Goal: Contribute content

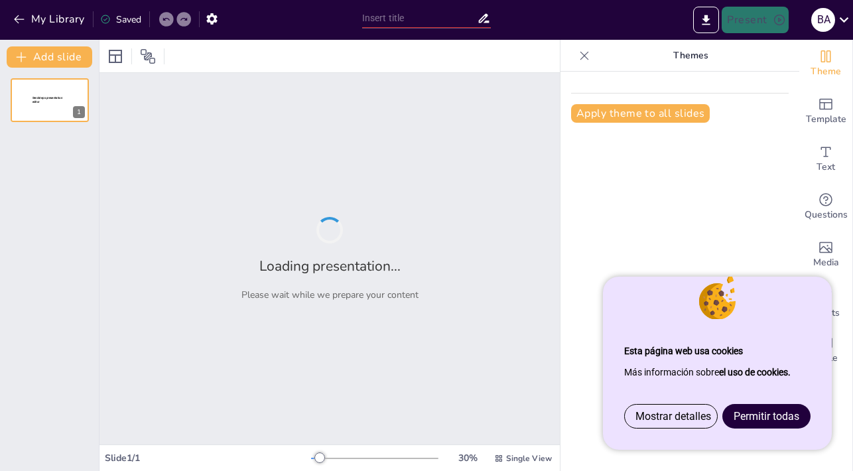
type input "El trabajo en el laboratorio"
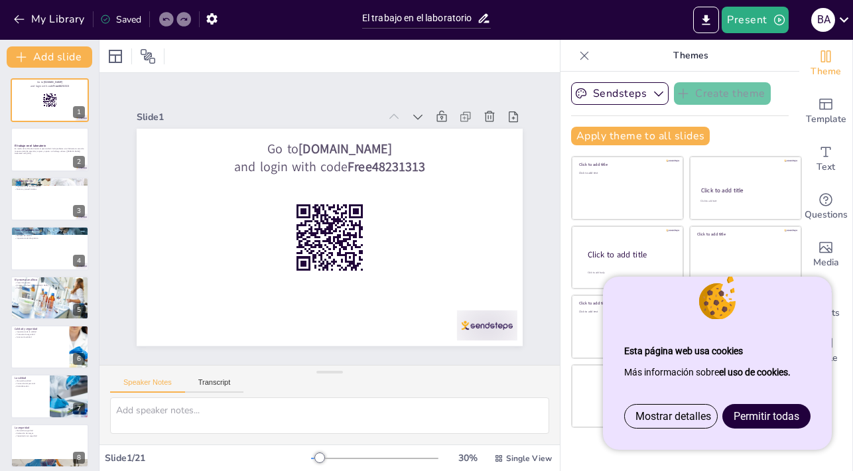
click at [774, 417] on span "Permitir todas" at bounding box center [767, 416] width 66 height 13
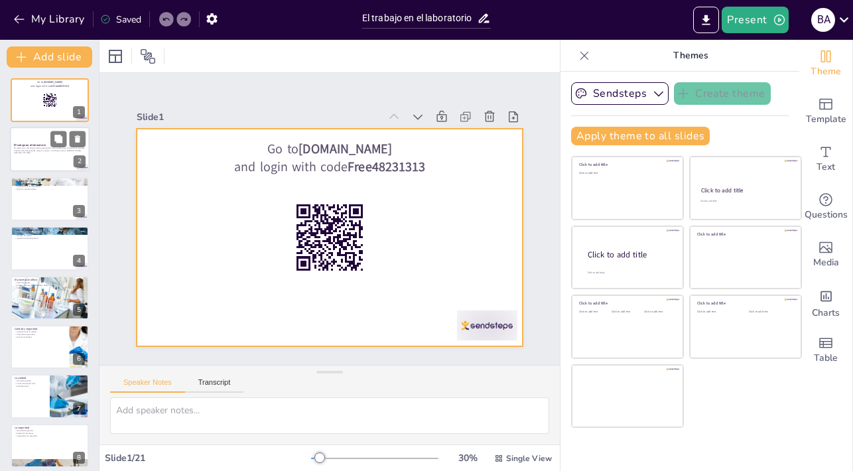
click at [46, 164] on div at bounding box center [50, 149] width 80 height 45
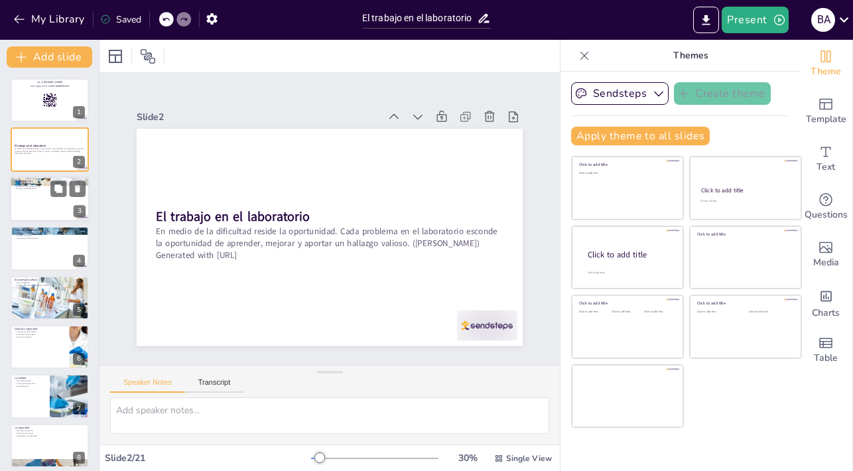
checkbox input "true"
click at [43, 203] on div at bounding box center [50, 198] width 80 height 45
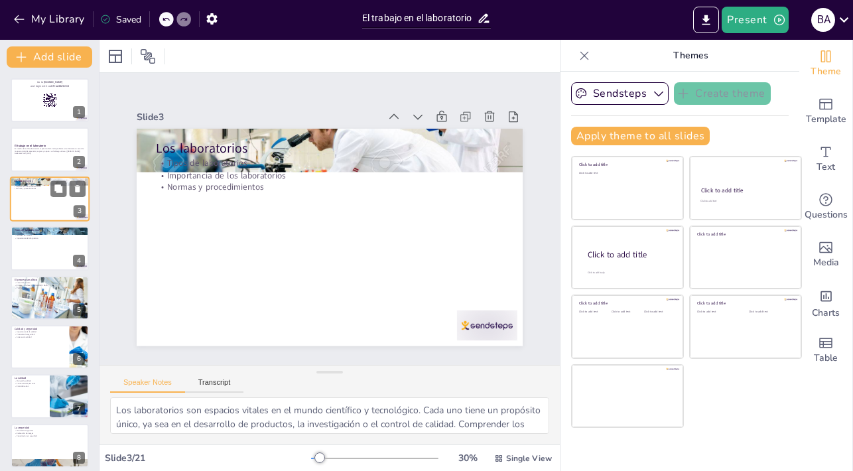
type textarea "Los laboratorios son espacios vitales en el mundo científico y tecnológico. Cad…"
checkbox input "true"
click at [34, 251] on div at bounding box center [50, 248] width 80 height 45
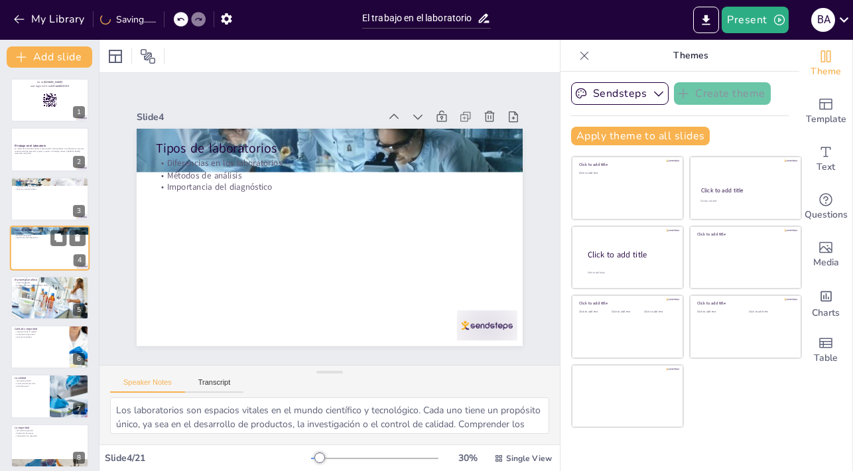
type textarea "Es fundamental entender las diferencias entre los laboratorios de análisis clín…"
checkbox input "true"
click at [38, 295] on div at bounding box center [50, 297] width 80 height 53
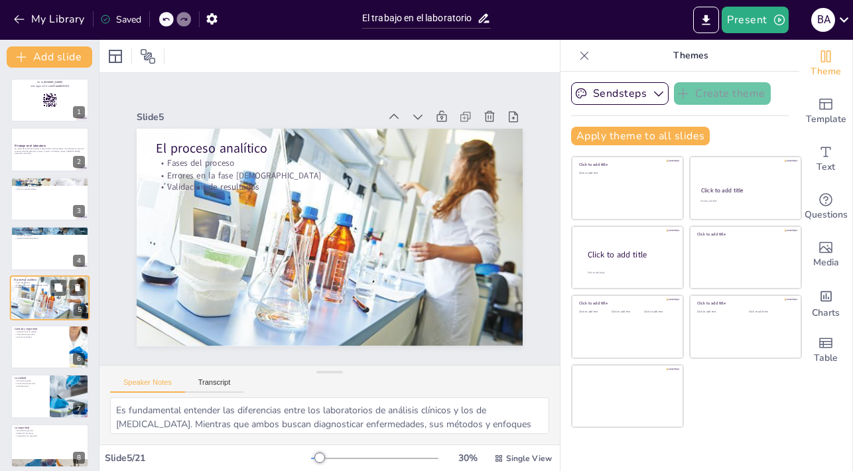
type textarea "Comprender las fases del proceso analítico es esencial para los estudiantes que…"
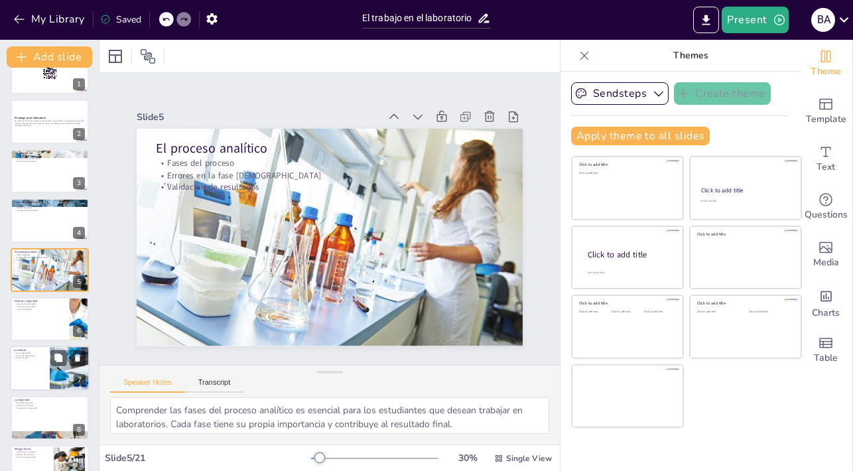
checkbox input "true"
click at [37, 334] on div at bounding box center [50, 319] width 80 height 45
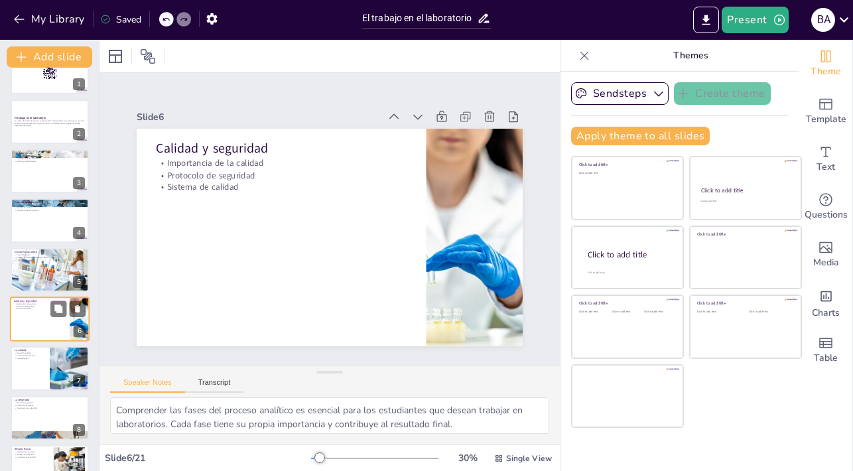
type textarea "La calidad de los resultados en un laboratorio es fundamental para generar conf…"
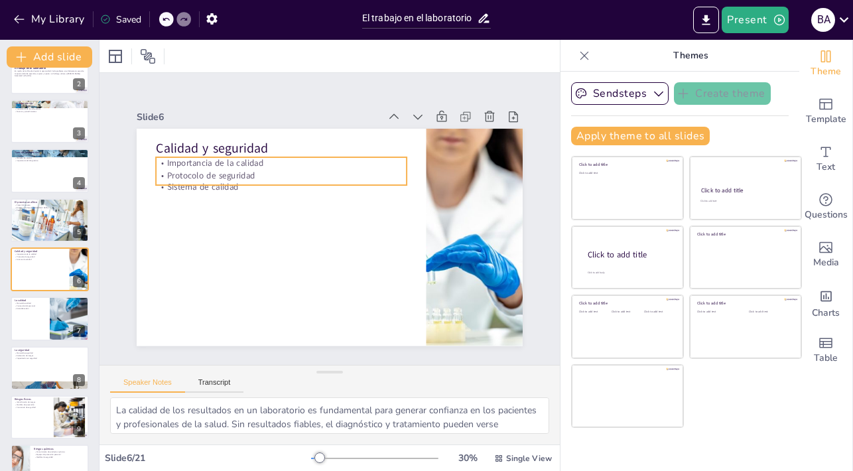
scroll to position [0, 0]
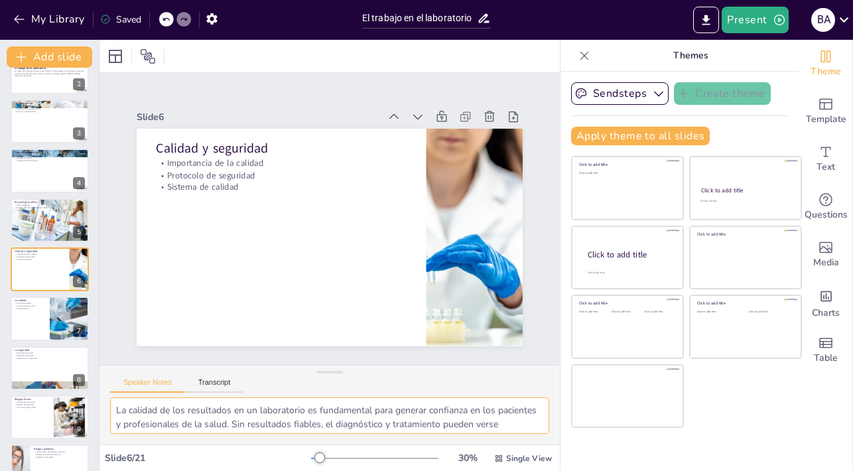
click at [119, 407] on textarea "La calidad de los resultados en un laboratorio es fundamental para generar conf…" at bounding box center [329, 415] width 439 height 36
drag, startPoint x: 121, startPoint y: 412, endPoint x: 179, endPoint y: 414, distance: 58.4
click at [179, 414] on textarea "La calidad de los resultados en un laboratorio es fundamental para generar conf…" at bounding box center [329, 415] width 439 height 36
drag, startPoint x: 180, startPoint y: 414, endPoint x: 118, endPoint y: 414, distance: 61.7
click at [118, 414] on textarea "La calidad de los resultados en un laboratorio es fundamental para generar conf…" at bounding box center [329, 415] width 439 height 36
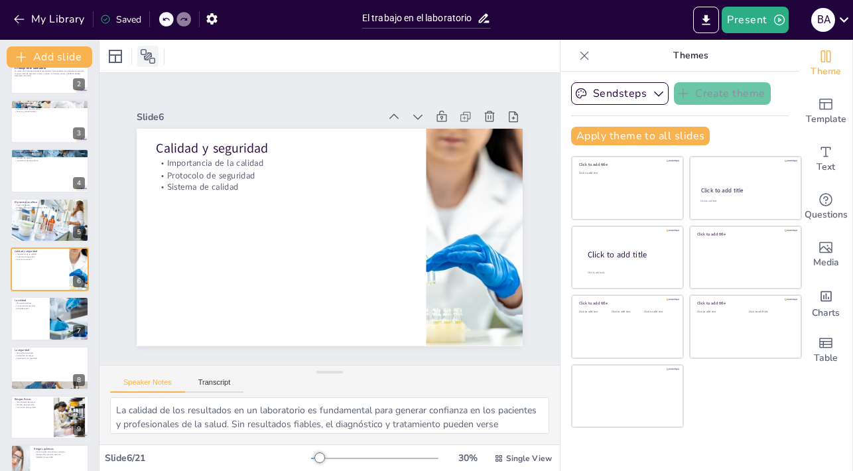
click at [147, 59] on icon at bounding box center [148, 56] width 15 height 15
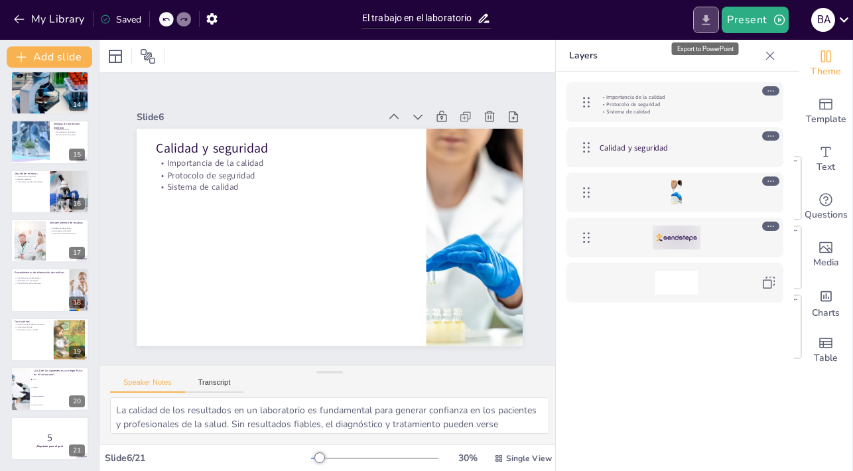
click at [707, 20] on icon "Export to PowerPoint" at bounding box center [707, 20] width 8 height 10
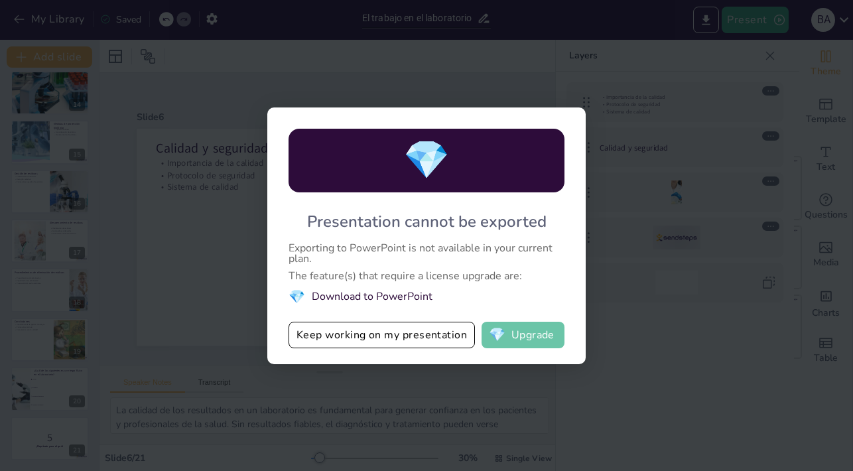
click at [515, 331] on button "💎 Upgrade" at bounding box center [523, 335] width 83 height 27
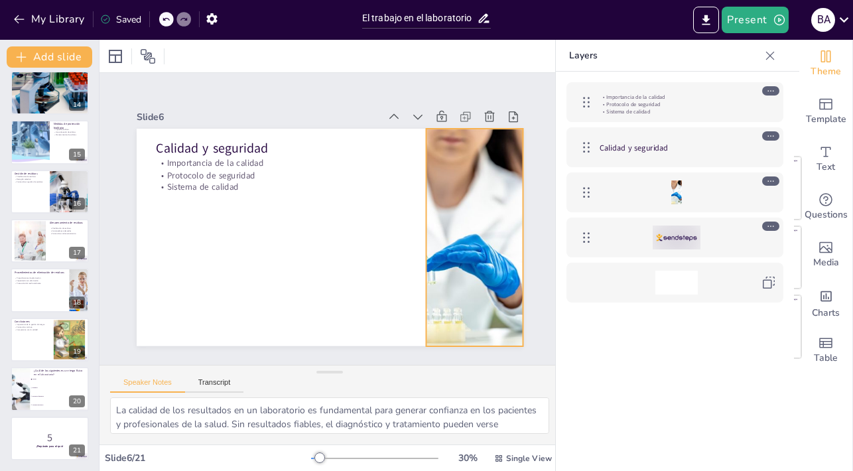
checkbox input "true"
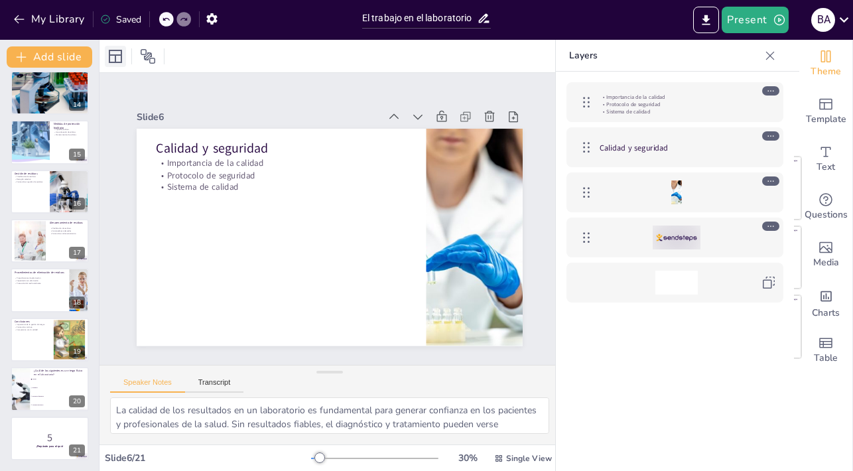
click at [114, 61] on icon at bounding box center [115, 56] width 16 height 16
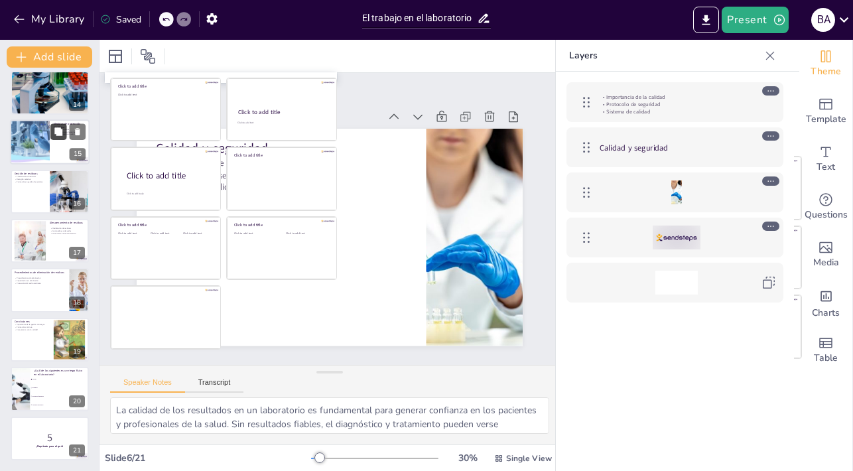
click at [60, 130] on icon at bounding box center [58, 131] width 8 height 8
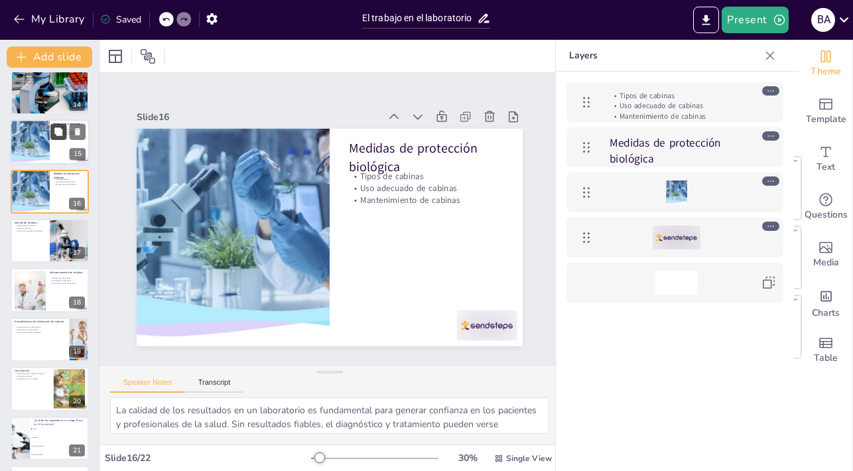
type textarea "Conocer los diferentes tipos de cabinas de seguridad biológica es vital para se…"
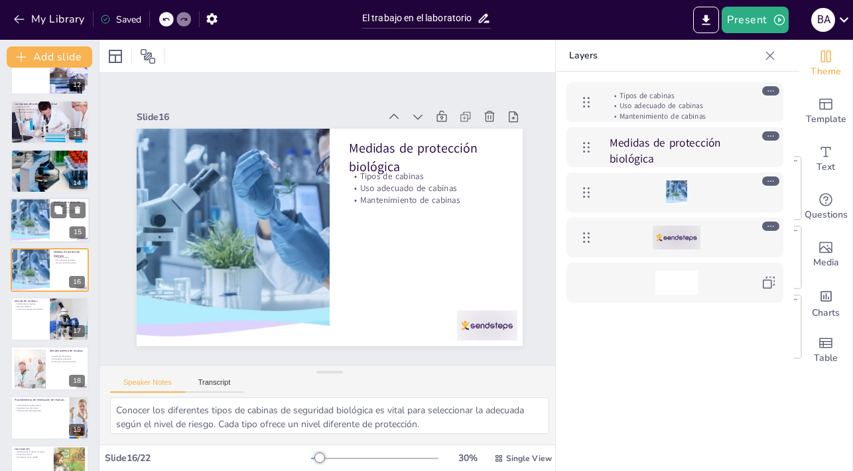
click at [38, 227] on div at bounding box center [30, 220] width 120 height 45
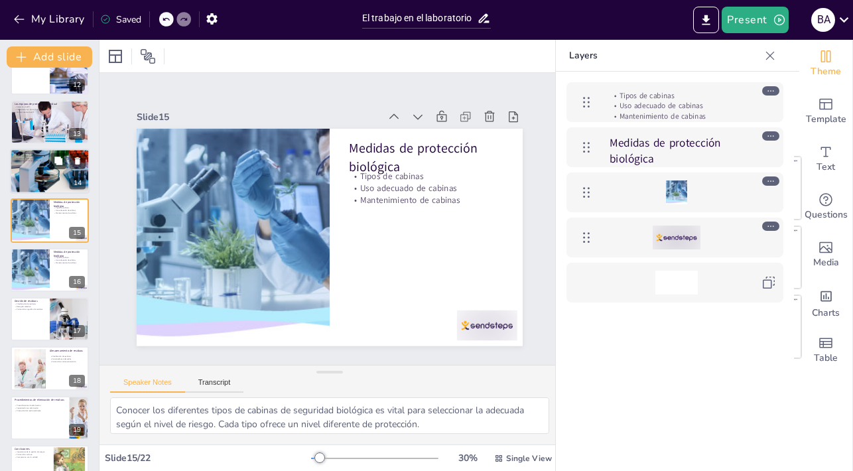
scroll to position [521, 0]
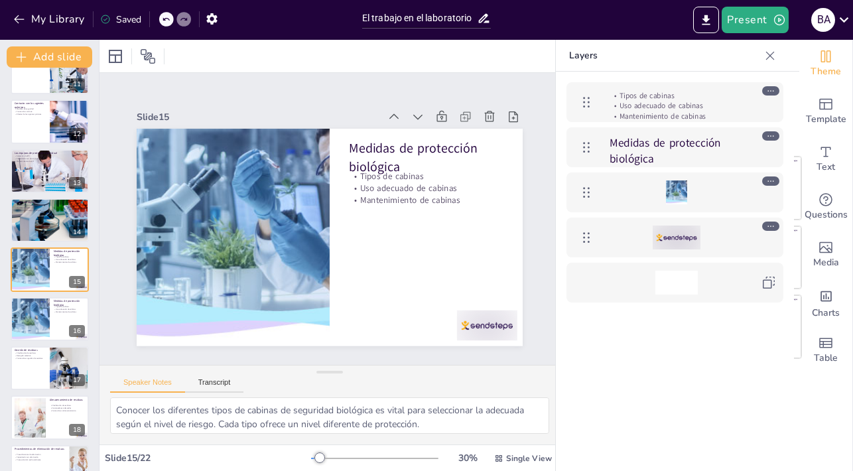
click at [226, 333] on div at bounding box center [207, 364] width 36 height 63
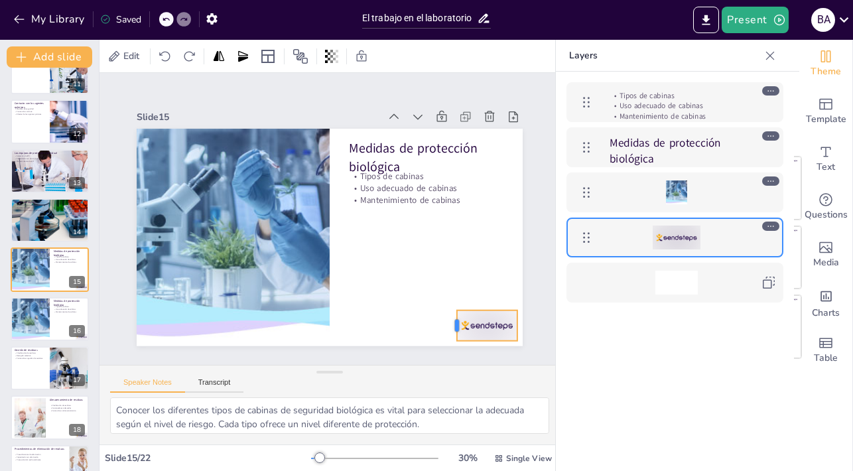
click at [216, 324] on div at bounding box center [200, 316] width 32 height 17
click at [496, 224] on div at bounding box center [510, 210] width 28 height 28
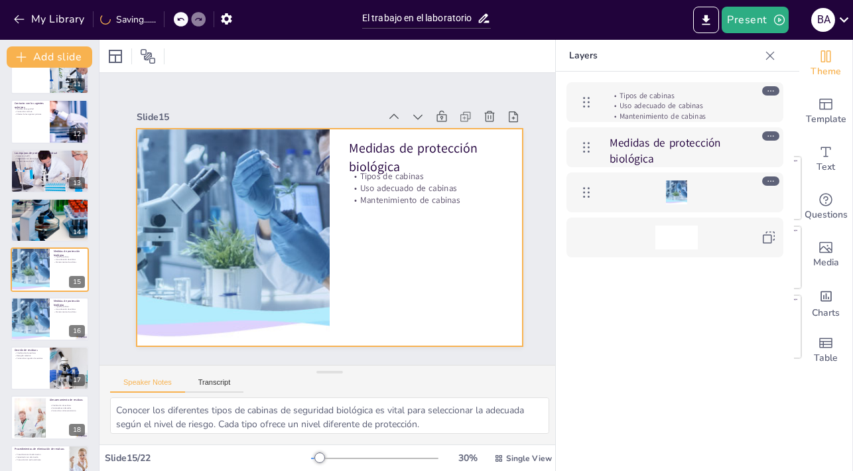
scroll to position [0, 0]
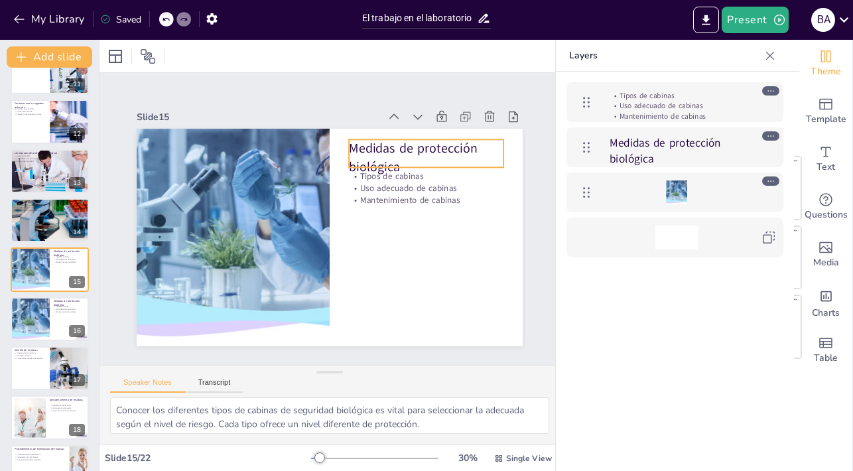
click at [621, 151] on p "Medidas de protección biológica" at bounding box center [677, 150] width 134 height 31
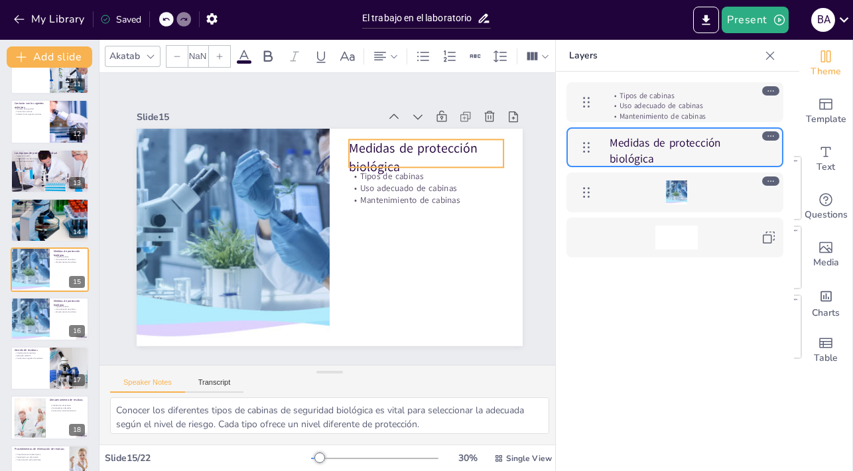
checkbox input "true"
type input "48"
click at [209, 100] on div "Slide 1 Go to [DOMAIN_NAME] and login with code Free48231313 Slide 2 El trabajo…" at bounding box center [330, 219] width 462 height 413
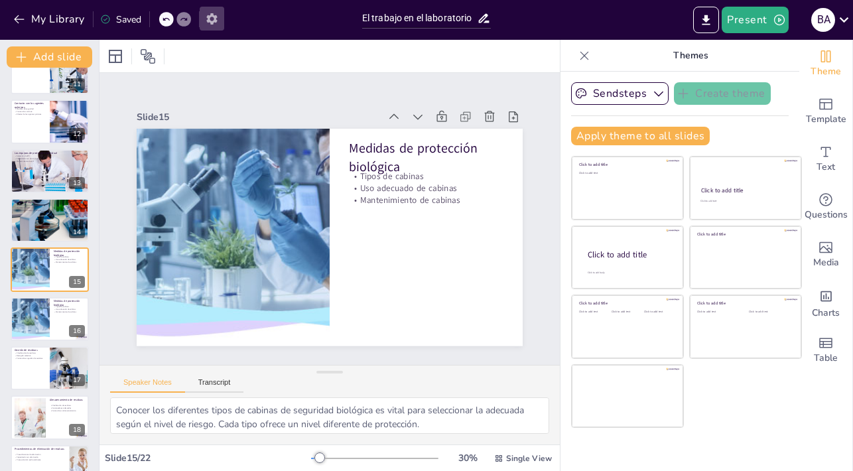
click at [209, 18] on icon "button" at bounding box center [211, 18] width 11 height 11
click at [758, 28] on button "Present" at bounding box center [755, 20] width 66 height 27
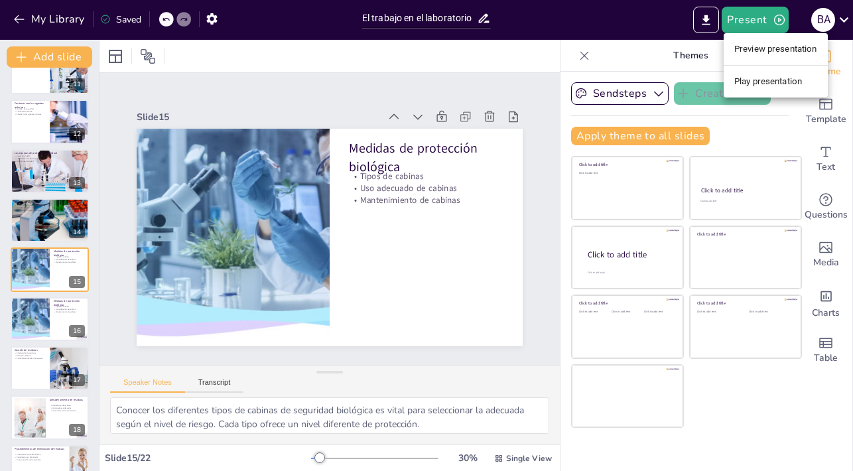
click at [742, 77] on li "Play presentation" at bounding box center [776, 81] width 104 height 21
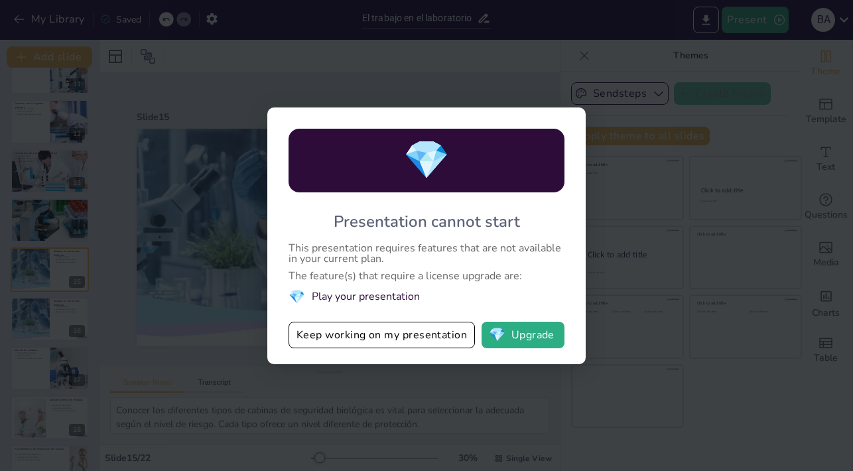
click at [350, 45] on div "💎 Presentation cannot start This presentation requires features that are not av…" at bounding box center [426, 235] width 853 height 471
click at [320, 326] on button "Keep working on my presentation" at bounding box center [382, 335] width 186 height 27
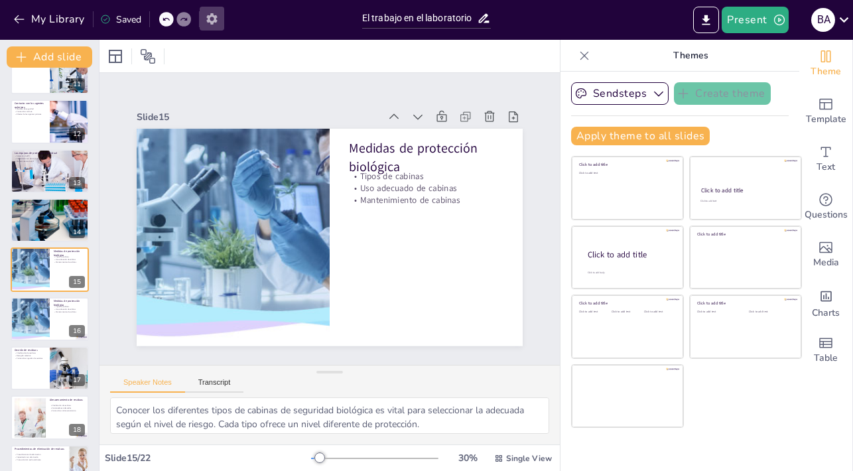
click at [215, 16] on icon "button" at bounding box center [211, 18] width 11 height 11
click at [843, 21] on icon at bounding box center [844, 19] width 9 height 5
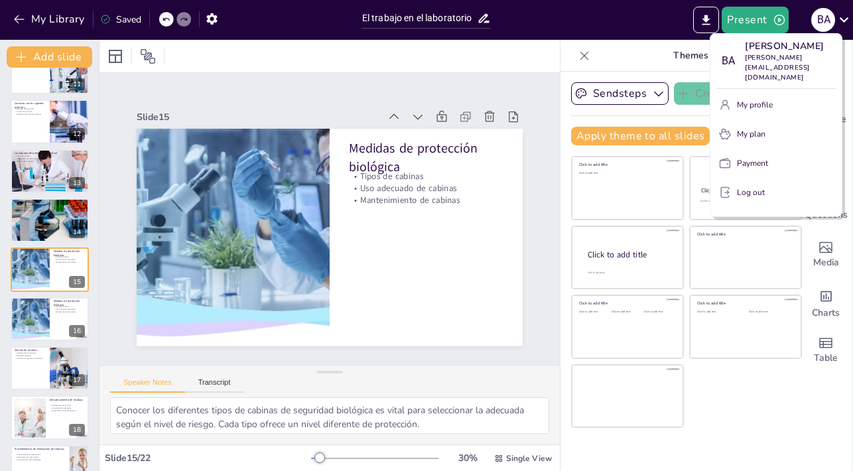
click at [149, 56] on div at bounding box center [426, 235] width 853 height 471
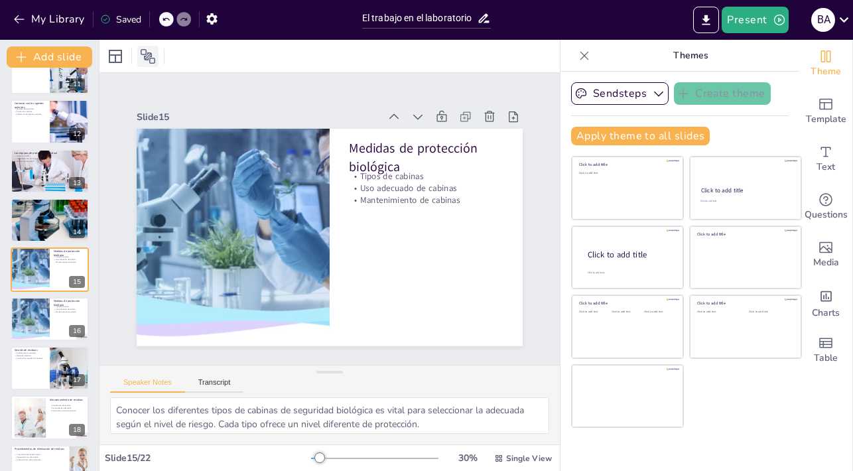
click at [151, 58] on icon at bounding box center [148, 56] width 15 height 15
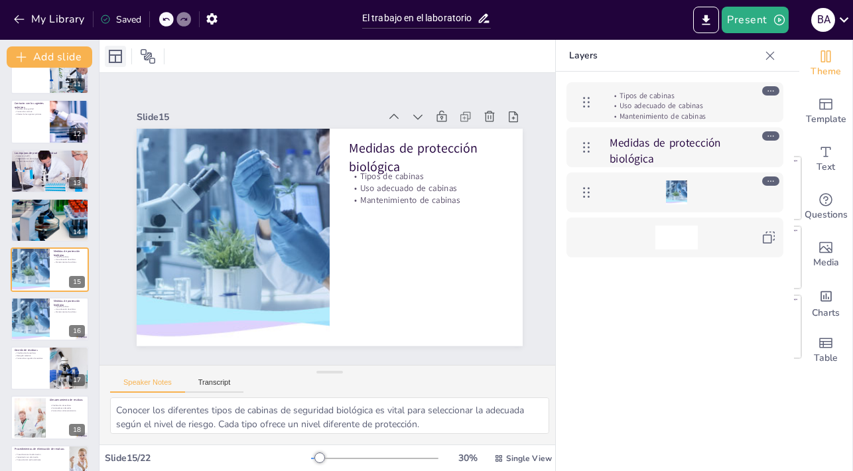
click at [122, 59] on icon at bounding box center [115, 56] width 13 height 13
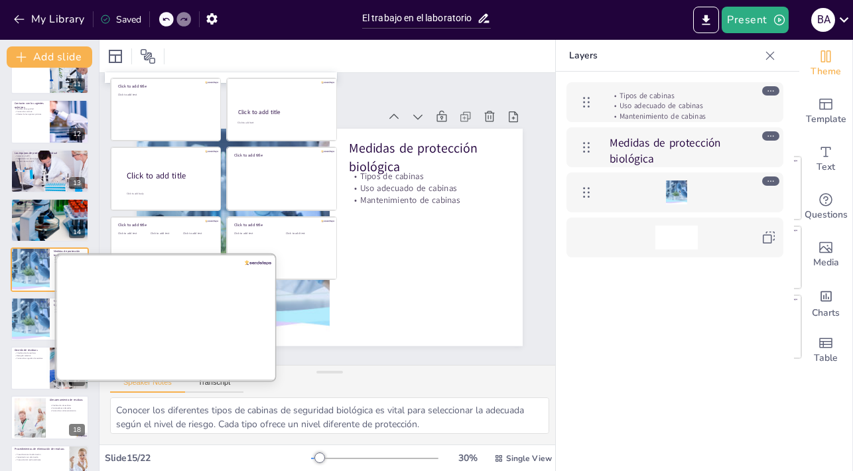
click at [143, 325] on div at bounding box center [167, 317] width 223 height 125
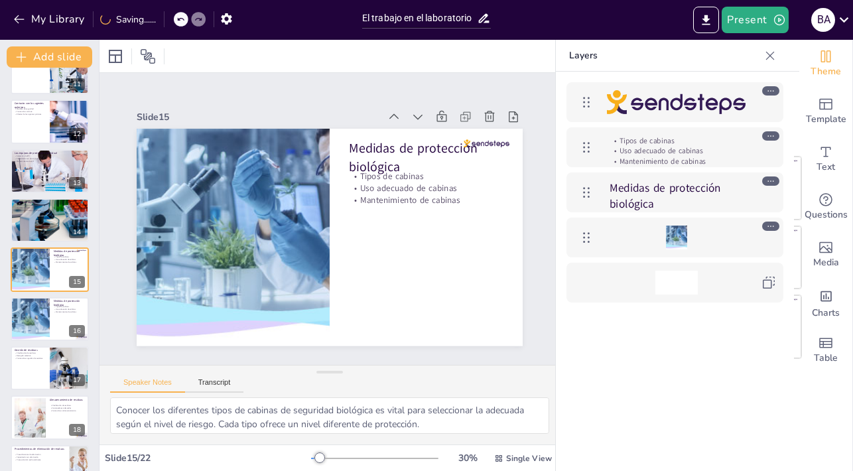
scroll to position [698, 0]
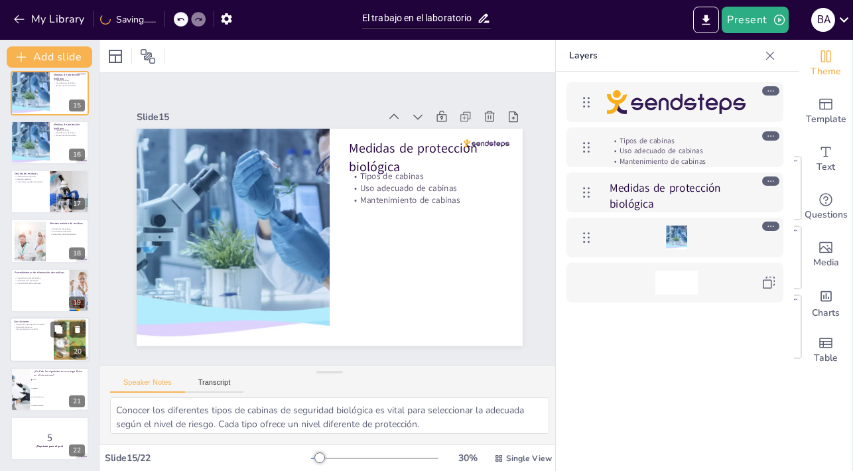
checkbox input "true"
click at [39, 338] on div at bounding box center [50, 339] width 80 height 45
type textarea "La gestión de riesgos es fundamental para garantizar la seguridad en el laborat…"
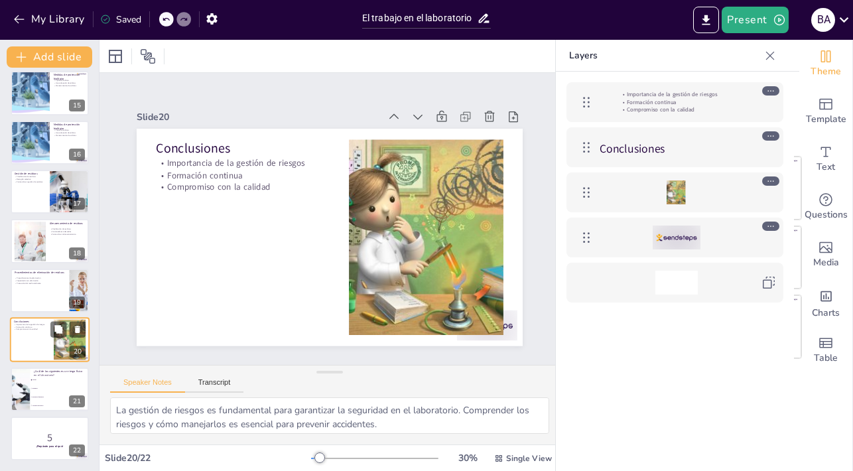
scroll to position [0, 0]
checkbox input "true"
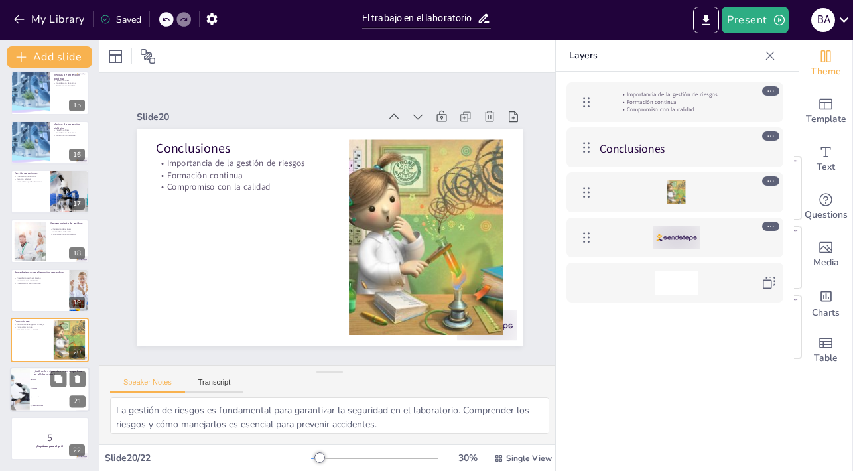
click at [38, 387] on span "Irritantes" at bounding box center [60, 388] width 57 height 2
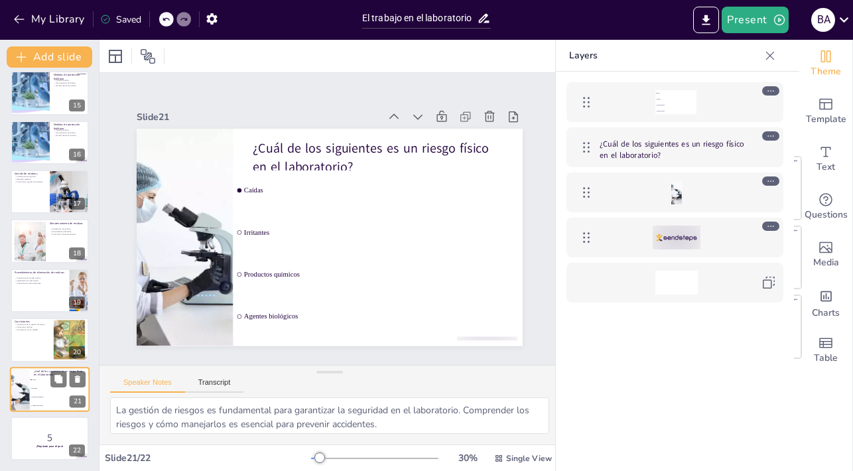
type textarea "La respuesta correcta es "Caídas", que es un riesgo físico en el laboratorio, c…"
checkbox input "true"
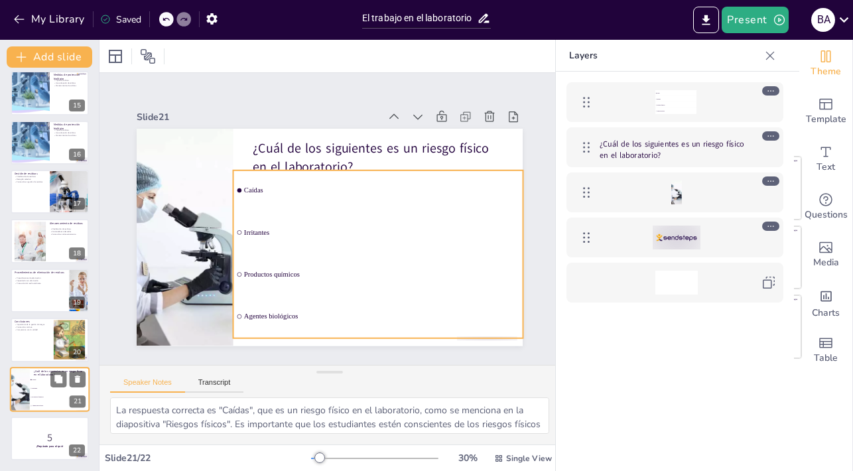
checkbox input "true"
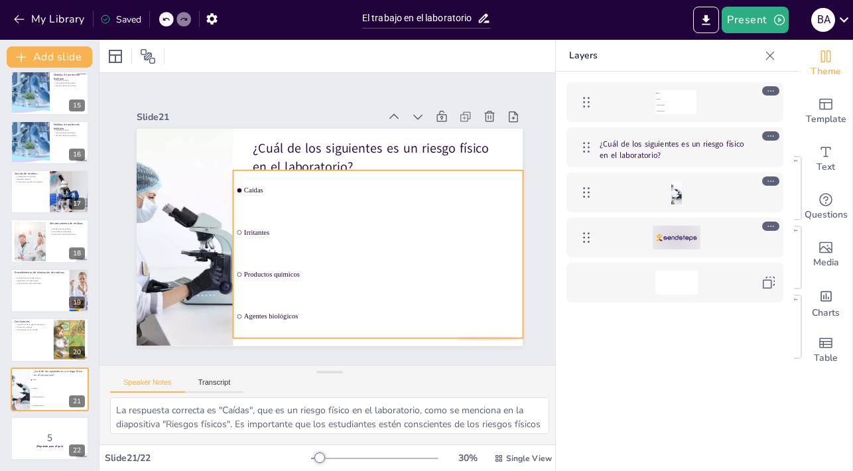
checkbox input "true"
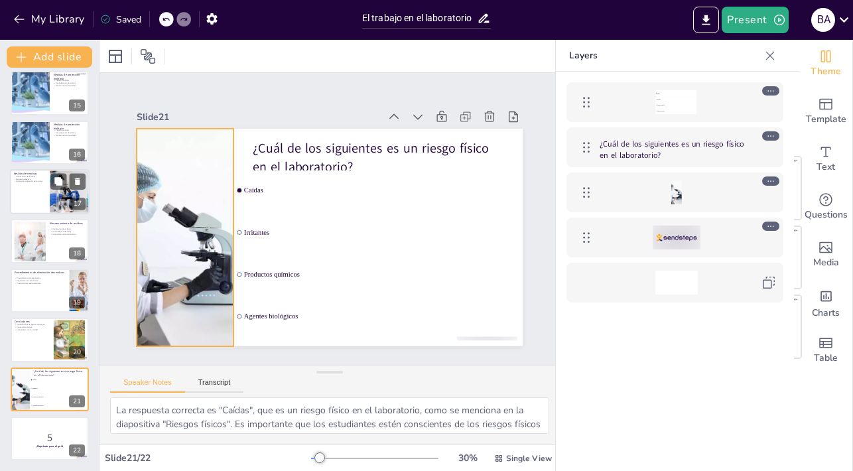
checkbox input "true"
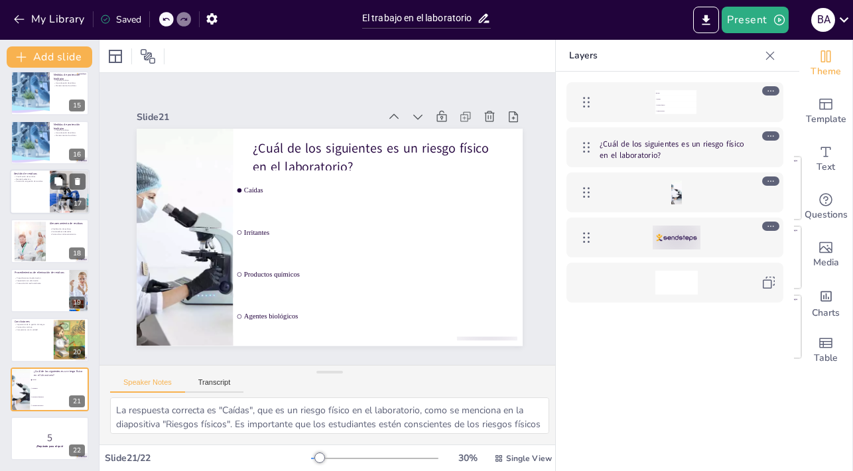
checkbox input "true"
click at [30, 180] on p "Formación en gestión de residuos" at bounding box center [30, 181] width 32 height 3
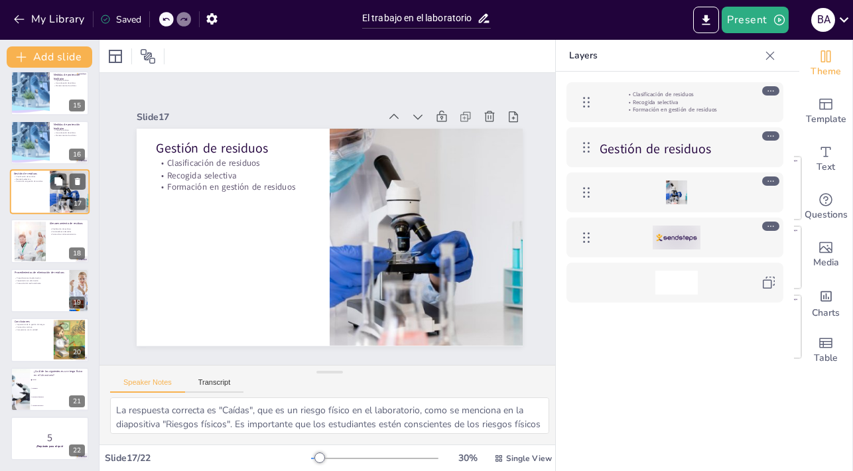
type textarea "La clasificación de residuos es fundamental para asegurar su manejo adecuado. C…"
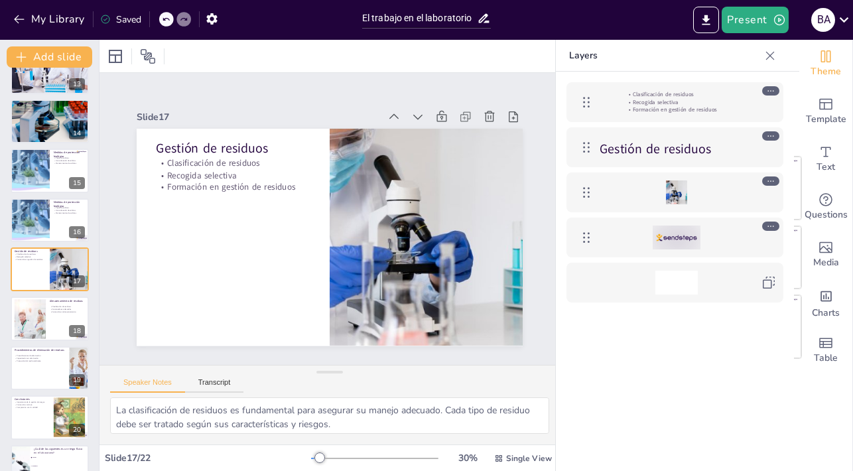
scroll to position [182, 0]
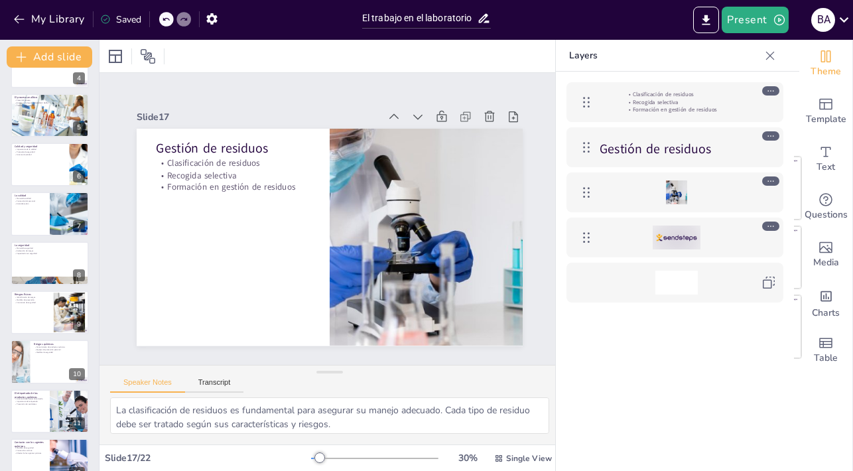
click at [486, 19] on icon at bounding box center [484, 18] width 14 height 14
click at [214, 17] on icon "button" at bounding box center [211, 18] width 11 height 11
click at [773, 226] on icon at bounding box center [770, 226] width 9 height 9
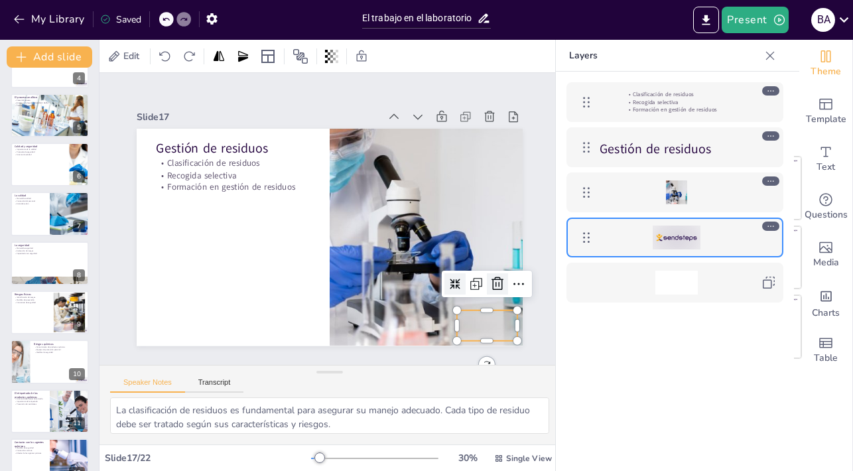
click at [497, 273] on icon at bounding box center [503, 266] width 13 height 14
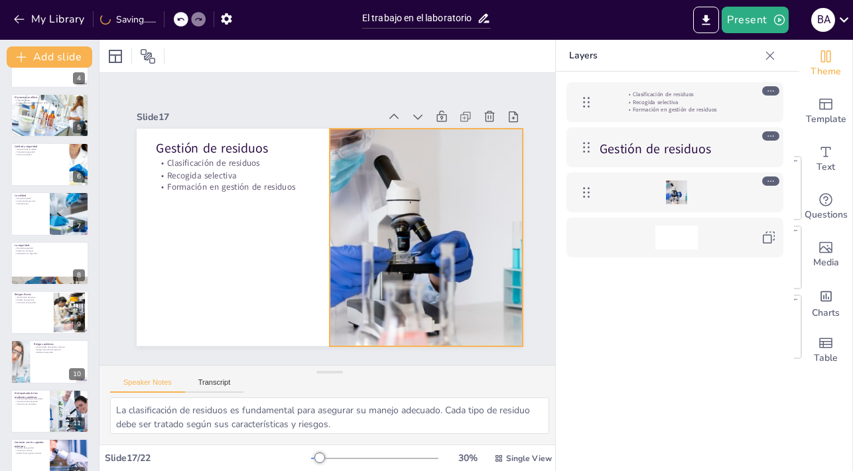
checkbox input "true"
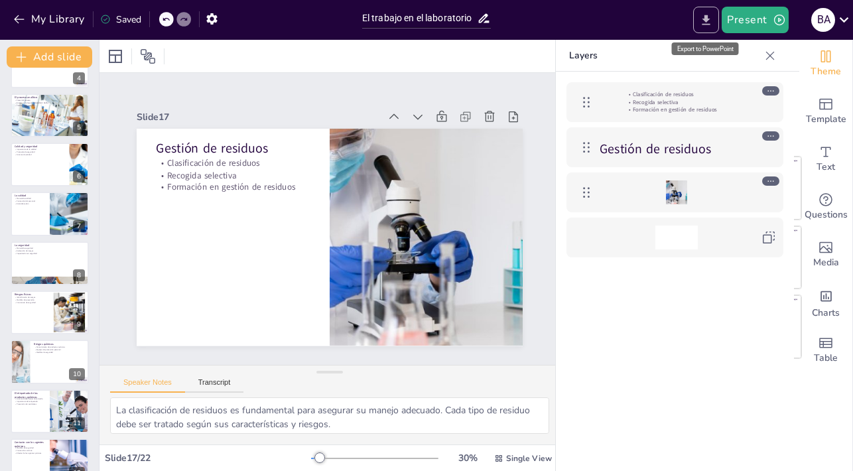
click at [709, 21] on icon "Export to PowerPoint" at bounding box center [707, 20] width 8 height 10
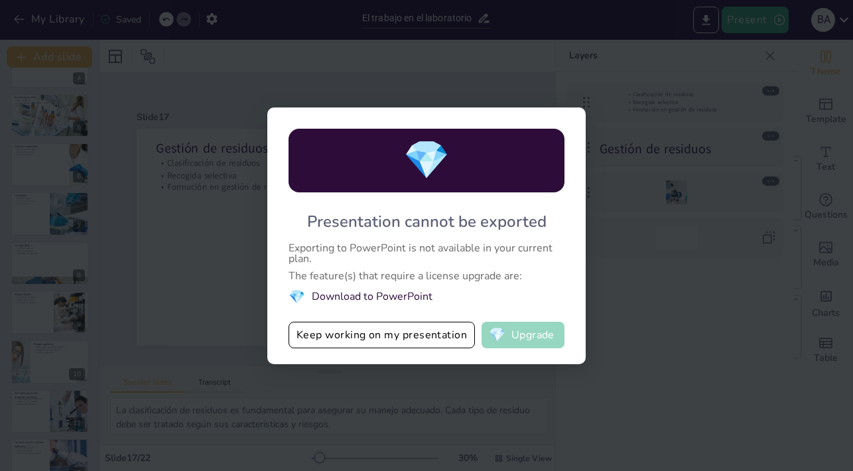
click at [535, 341] on button "💎 Upgrade" at bounding box center [523, 335] width 83 height 27
